Goal: Transaction & Acquisition: Purchase product/service

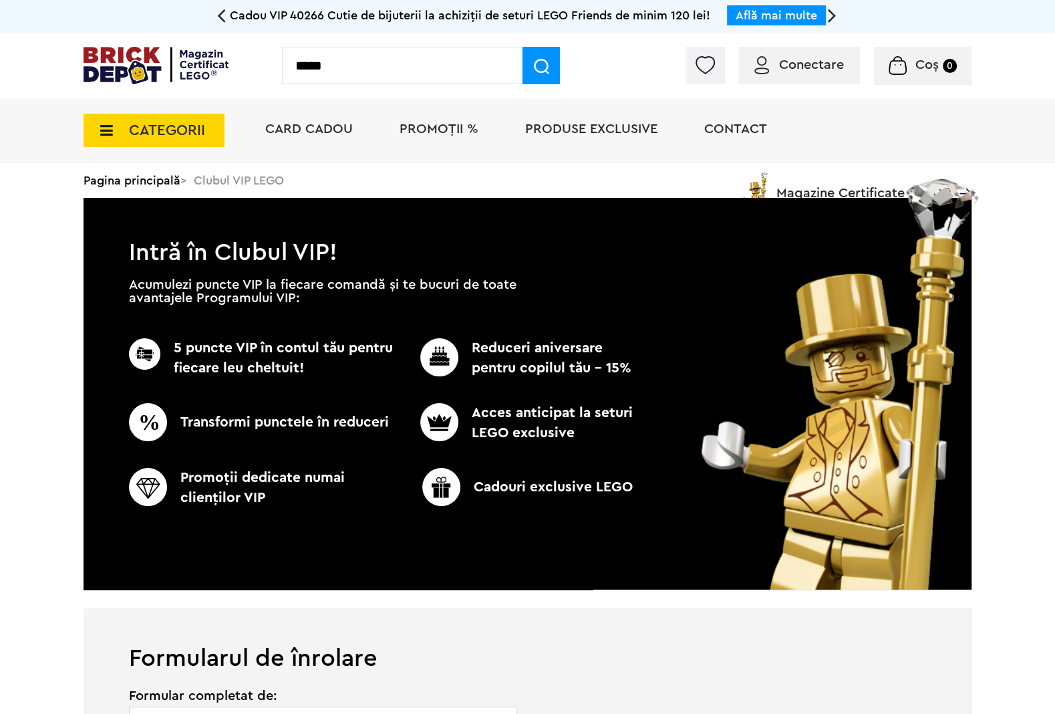
type input "*****"
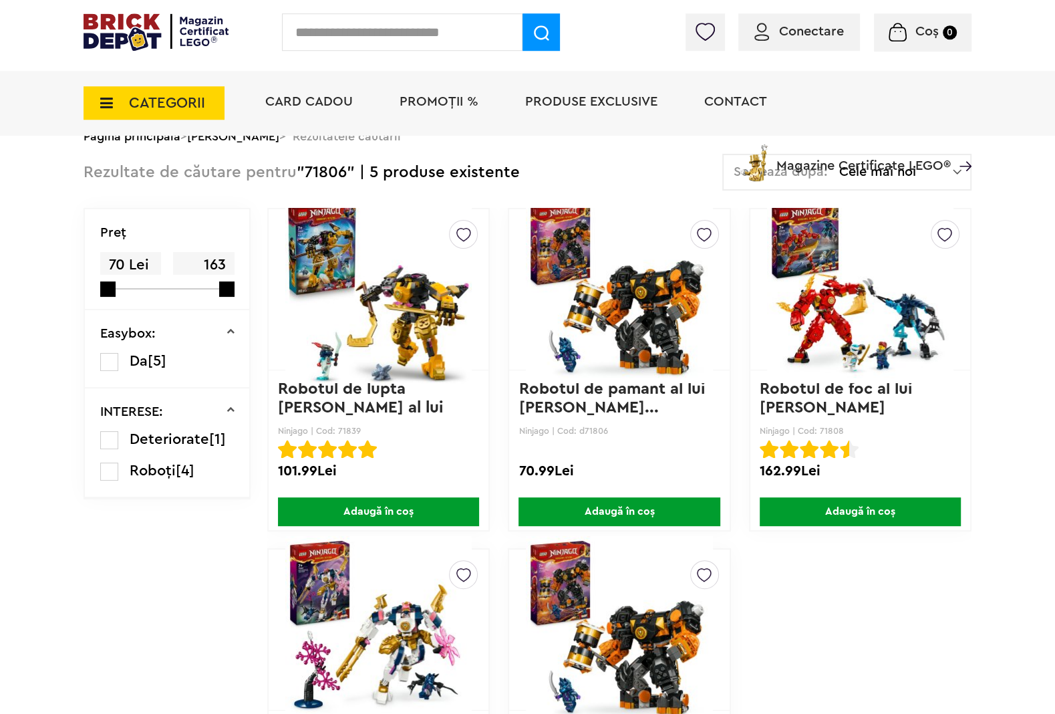
scroll to position [70, 0]
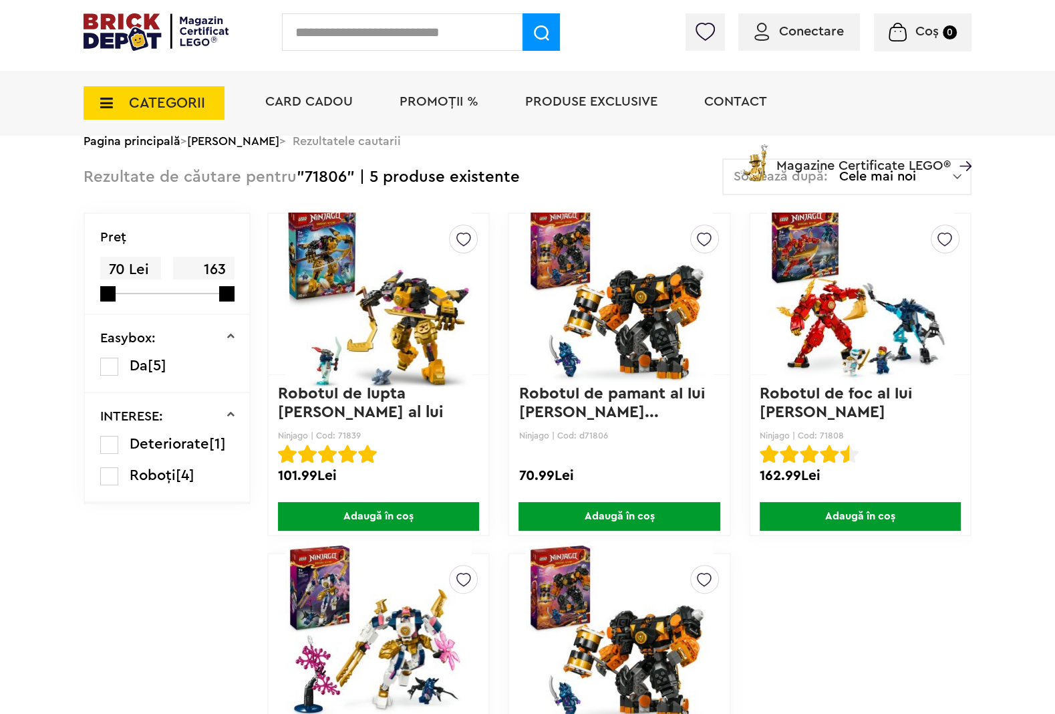
click at [675, 291] on img at bounding box center [619, 293] width 186 height 187
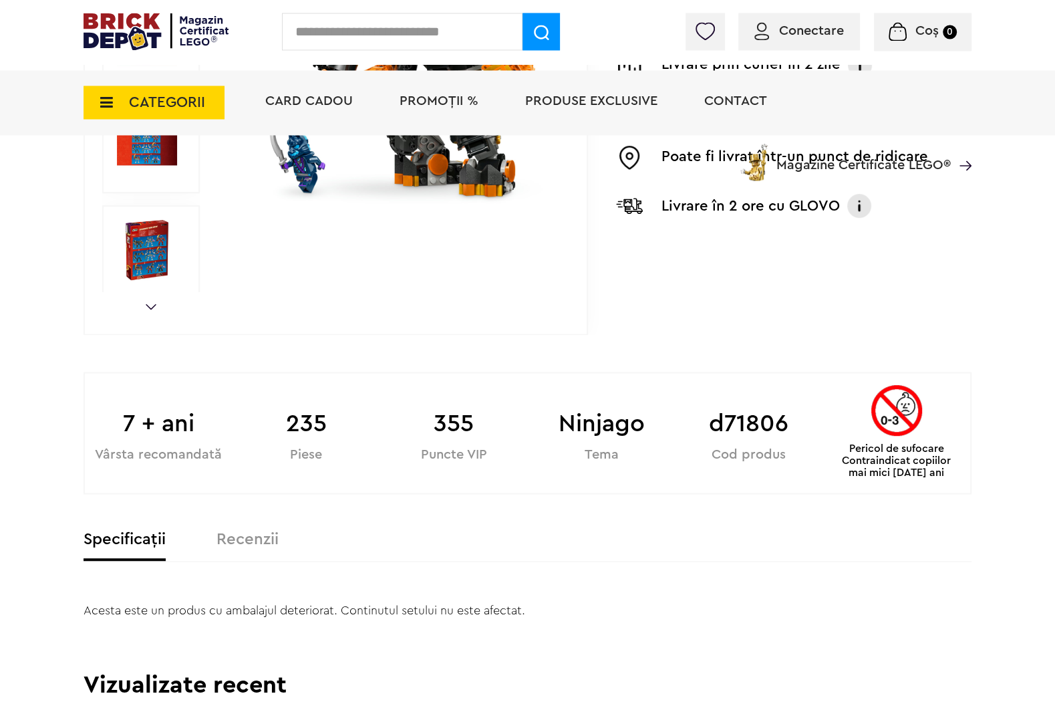
scroll to position [561, 0]
